Goal: Find specific fact: Find specific fact

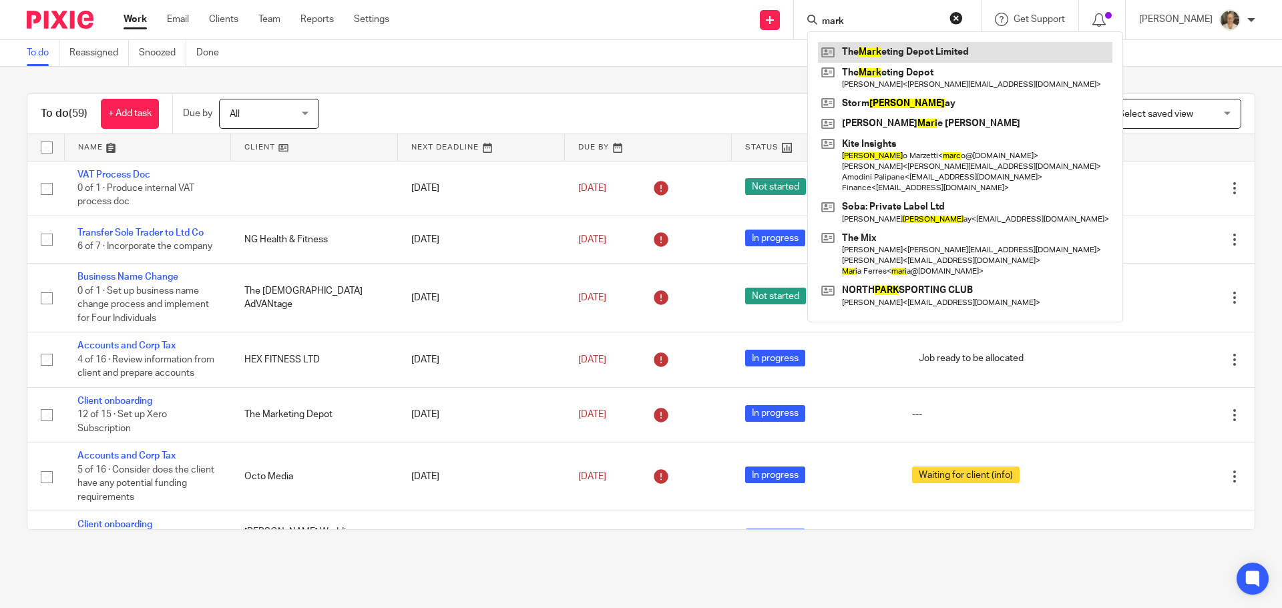
type input "mark"
click at [915, 53] on link at bounding box center [965, 52] width 294 height 20
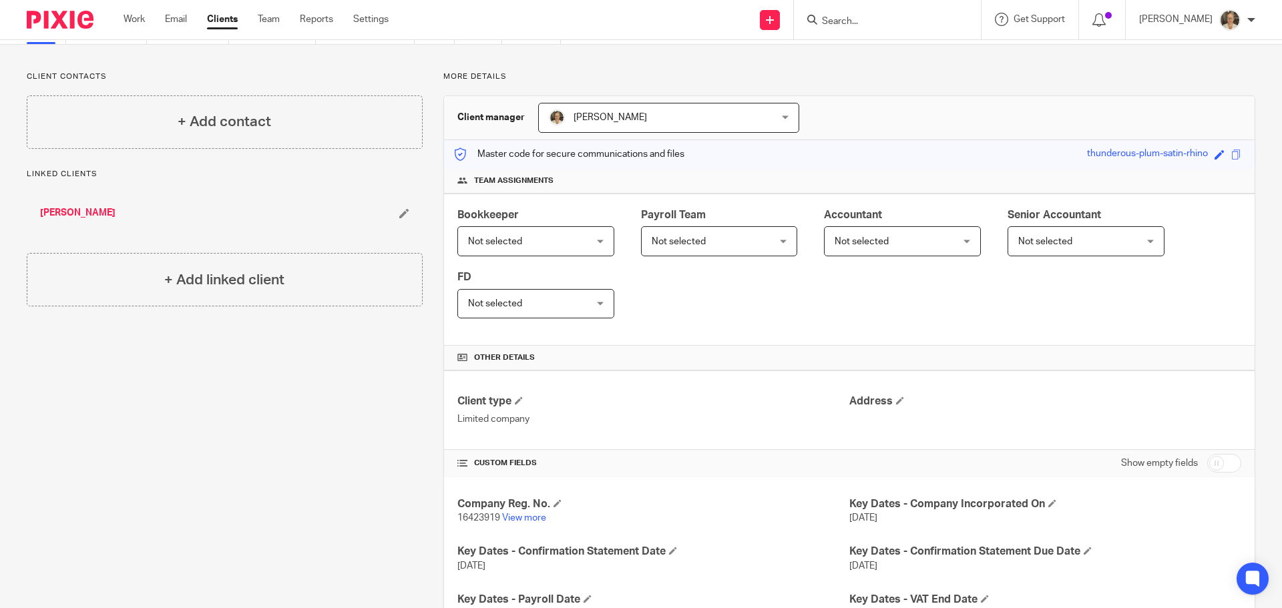
scroll to position [200, 0]
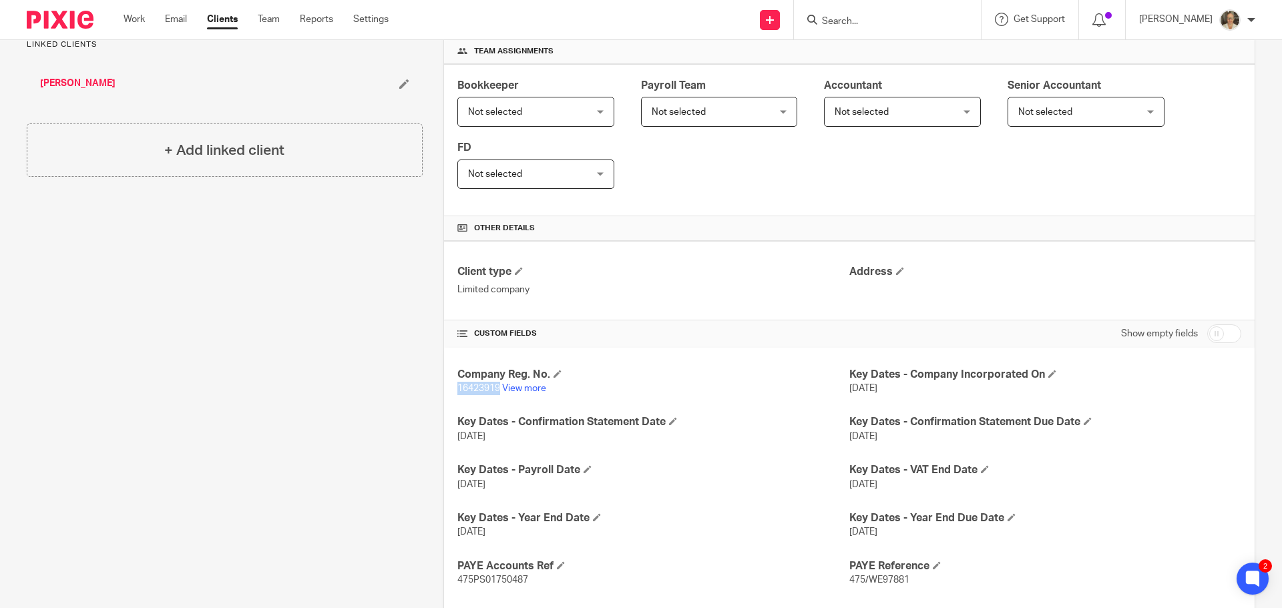
drag, startPoint x: 455, startPoint y: 390, endPoint x: 469, endPoint y: 364, distance: 29.6
click at [496, 389] on span "16423919" at bounding box center [478, 388] width 43 height 9
copy span "16423919"
click at [877, 25] on input "Search" at bounding box center [880, 22] width 120 height 12
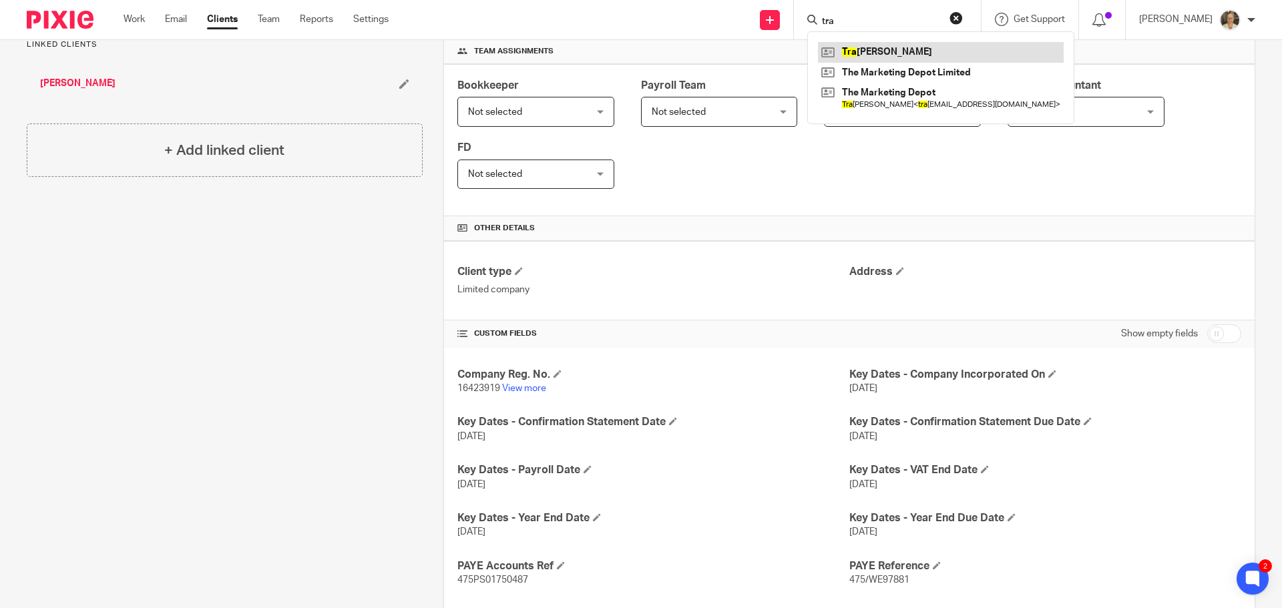
type input "tra"
click at [909, 53] on link at bounding box center [941, 52] width 246 height 20
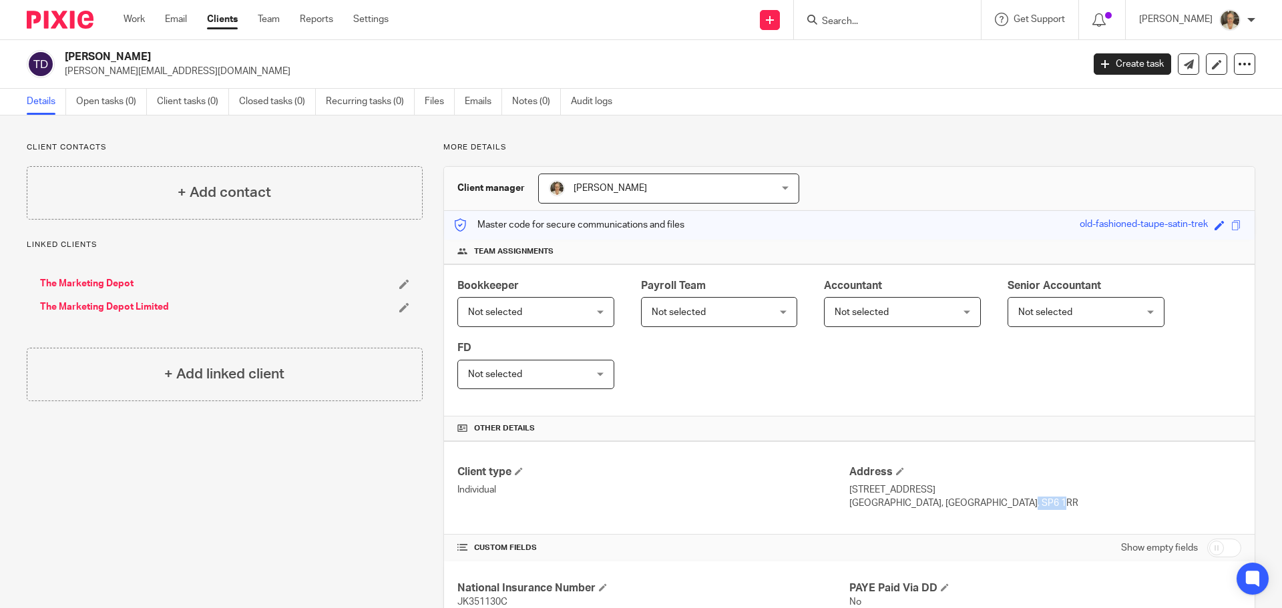
drag, startPoint x: 969, startPoint y: 505, endPoint x: 1006, endPoint y: 506, distance: 37.4
click at [1006, 506] on p "FORDINGBRIDGE, Hampshire, SP6 1RR" at bounding box center [1045, 503] width 392 height 13
copy p "SP6 1RR"
